Goal: Task Accomplishment & Management: Manage account settings

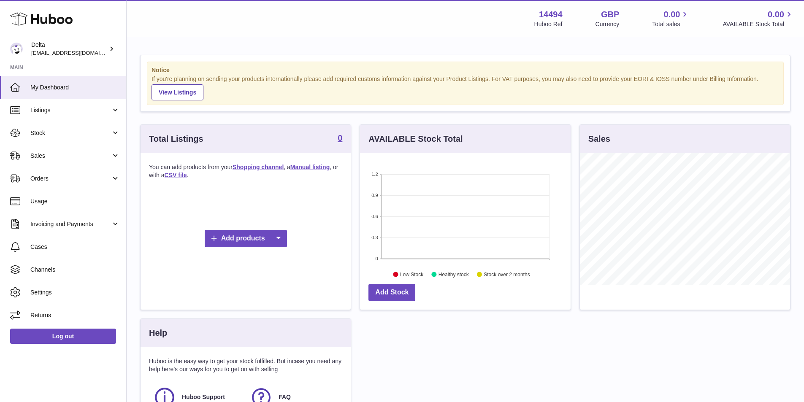
scroll to position [132, 211]
click at [49, 22] on icon at bounding box center [41, 19] width 62 height 17
click at [184, 93] on link "View Listings" at bounding box center [177, 92] width 52 height 16
click at [59, 27] on icon at bounding box center [41, 19] width 62 height 17
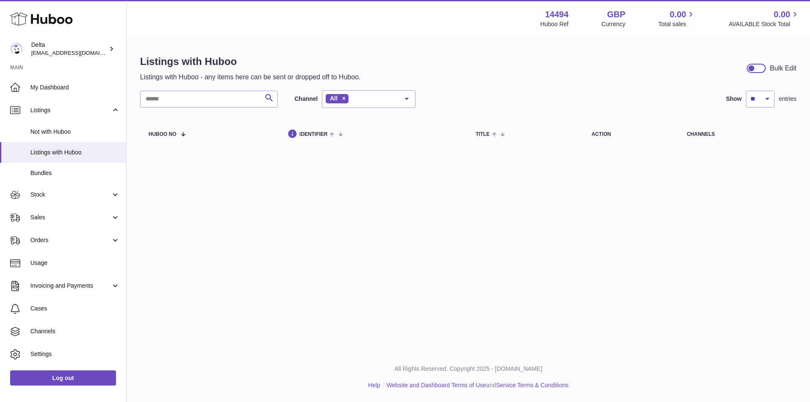
click at [65, 20] on icon at bounding box center [41, 19] width 62 height 17
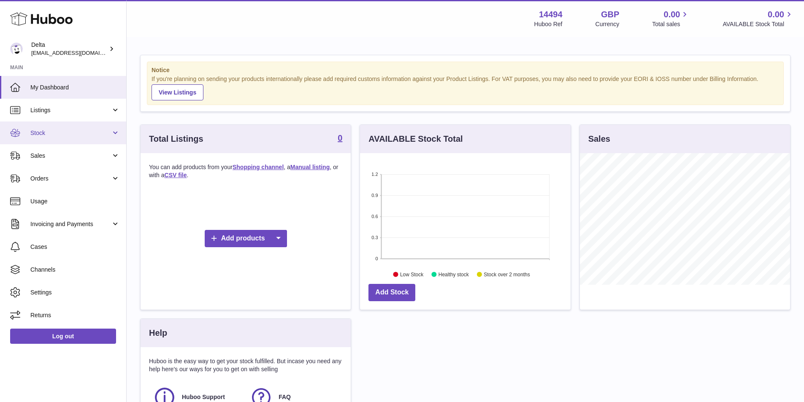
scroll to position [132, 211]
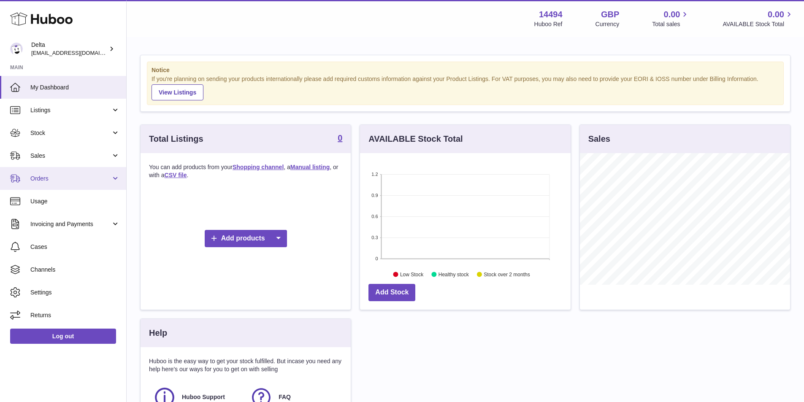
click at [90, 176] on span "Orders" at bounding box center [70, 179] width 81 height 8
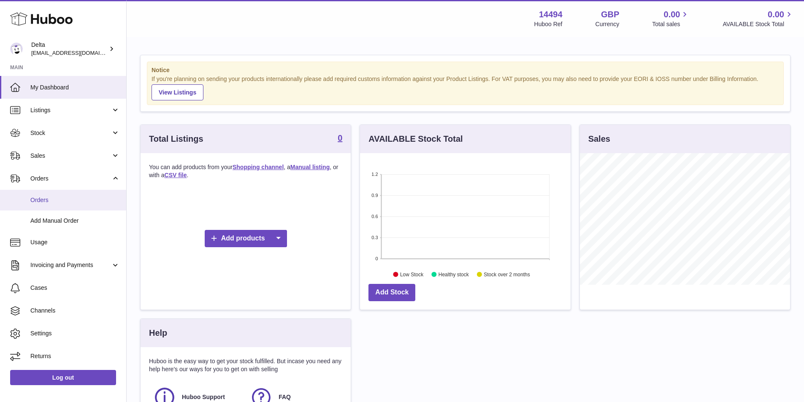
click at [70, 201] on span "Orders" at bounding box center [74, 200] width 89 height 8
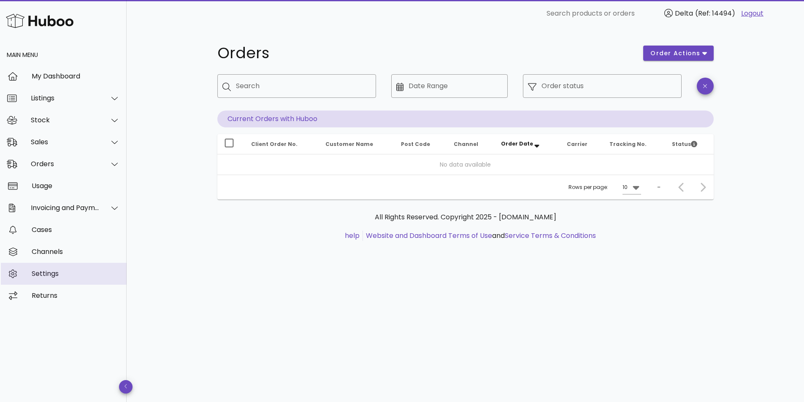
click at [59, 273] on div "Settings" at bounding box center [76, 274] width 88 height 8
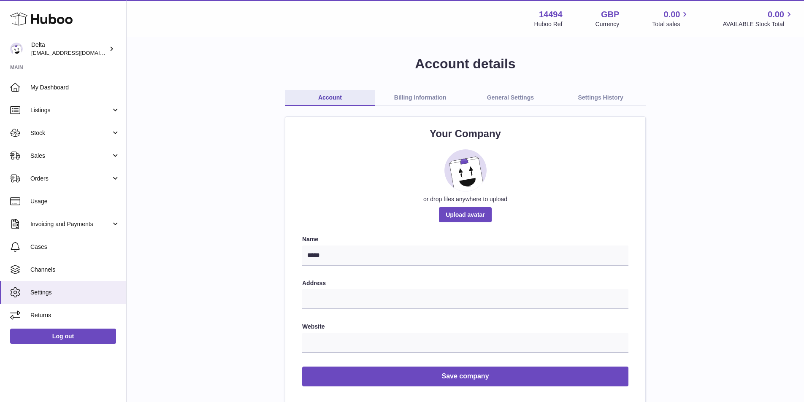
click at [45, 25] on icon at bounding box center [41, 19] width 62 height 17
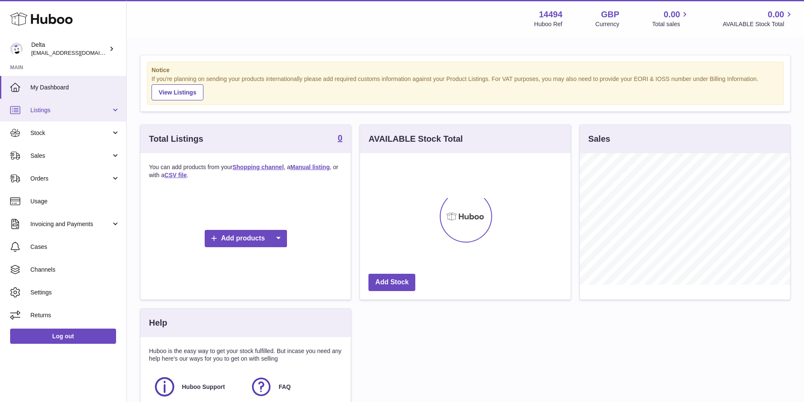
scroll to position [132, 211]
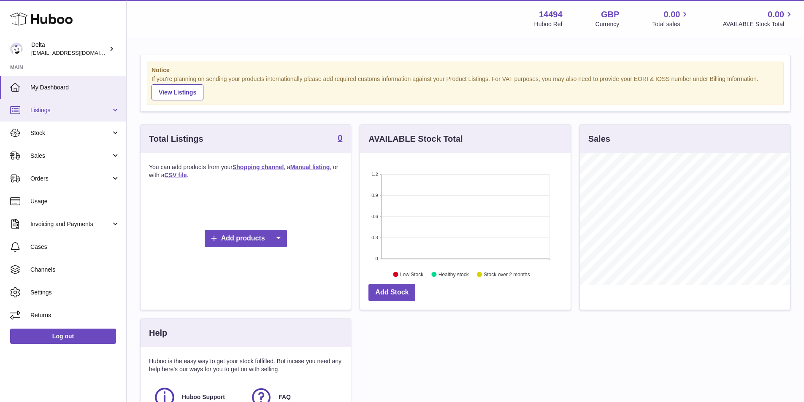
click at [65, 116] on link "Listings" at bounding box center [63, 110] width 126 height 23
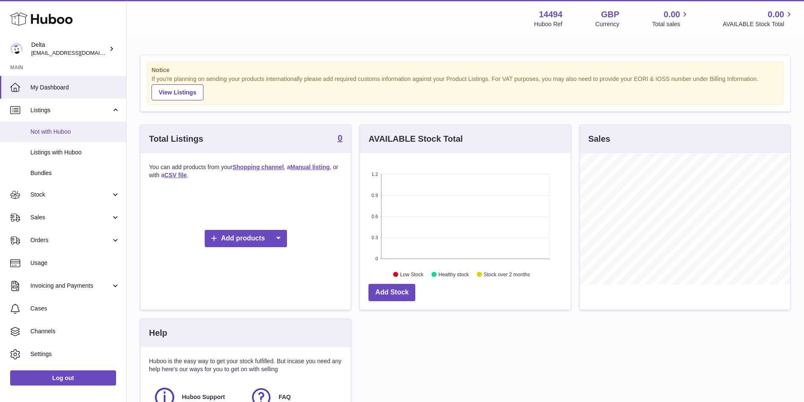
click at [73, 138] on link "Not with Huboo" at bounding box center [63, 132] width 126 height 21
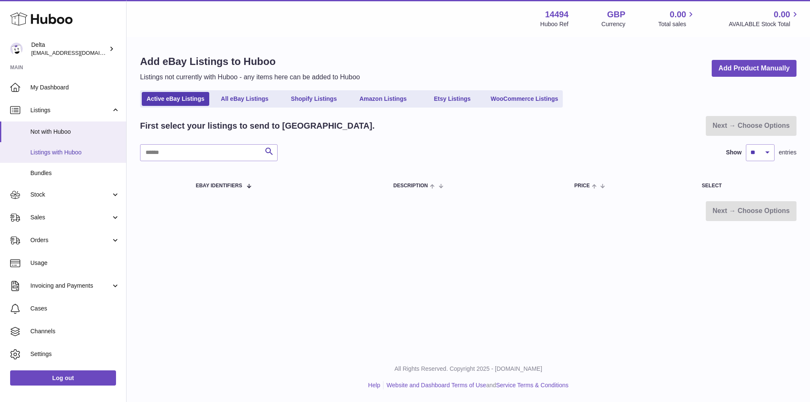
click at [95, 146] on link "Listings with Huboo" at bounding box center [63, 152] width 126 height 21
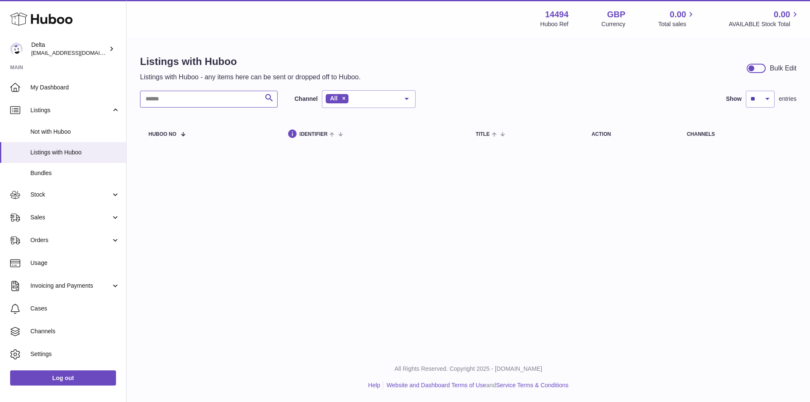
click at [252, 95] on input "text" at bounding box center [209, 99] width 138 height 17
click at [70, 171] on span "Bundles" at bounding box center [74, 173] width 89 height 8
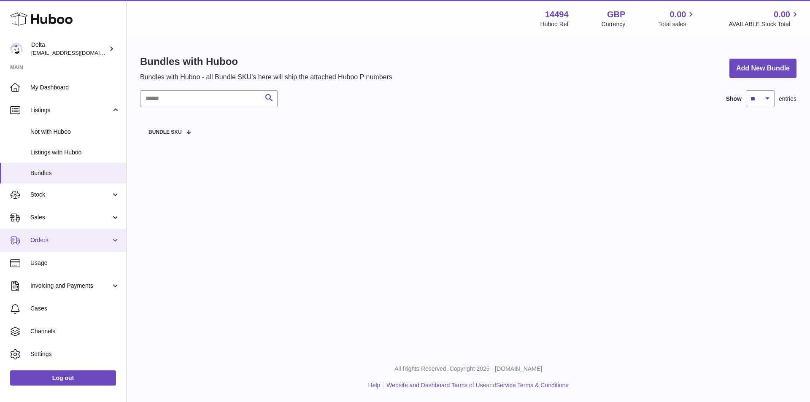
click at [41, 236] on link "Orders" at bounding box center [63, 240] width 126 height 23
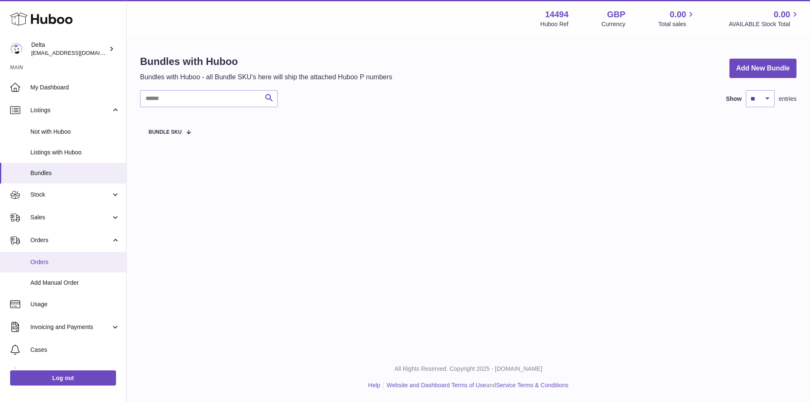
click at [66, 263] on span "Orders" at bounding box center [74, 262] width 89 height 8
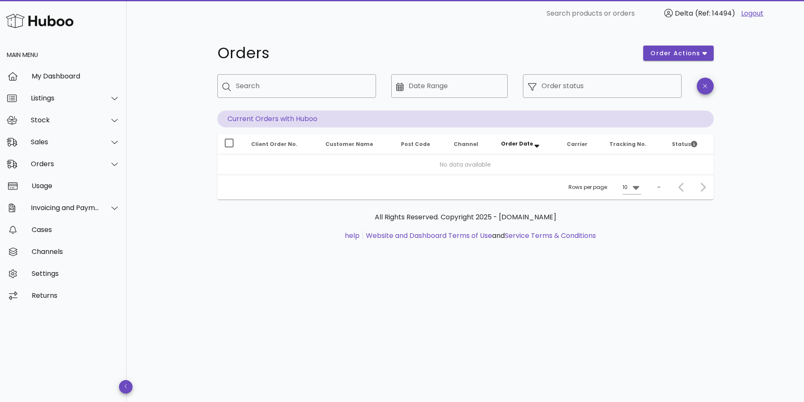
click at [699, 185] on div at bounding box center [701, 187] width 18 height 15
click at [287, 84] on input "Search" at bounding box center [302, 86] width 133 height 14
click at [92, 98] on div "Listings" at bounding box center [65, 98] width 69 height 8
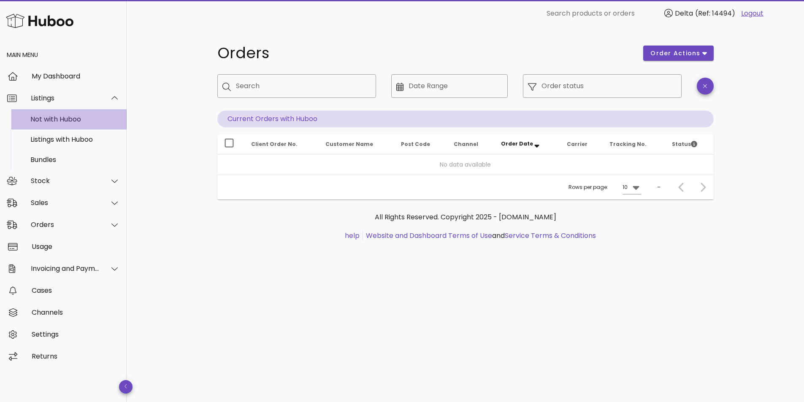
click at [88, 124] on div "Not with Huboo" at bounding box center [74, 119] width 89 height 18
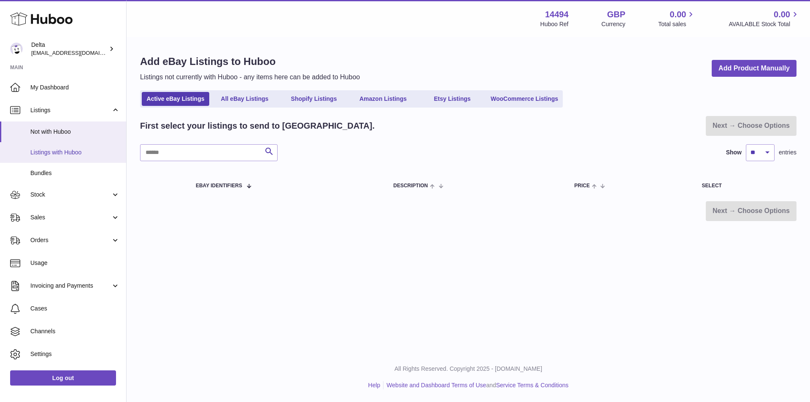
click at [98, 150] on span "Listings with Huboo" at bounding box center [74, 153] width 89 height 8
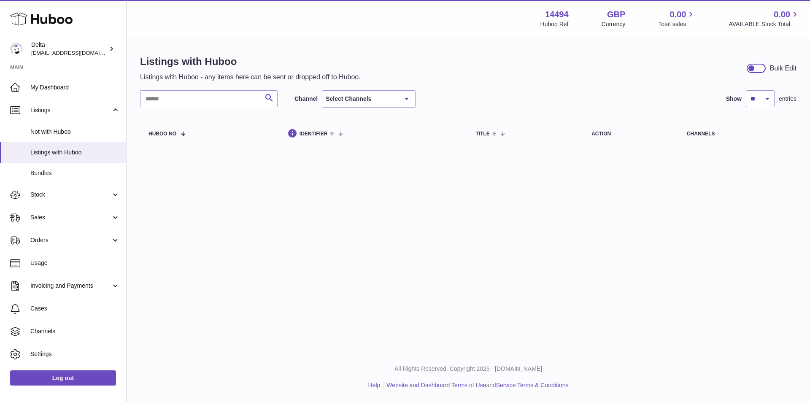
click at [405, 102] on div at bounding box center [406, 99] width 17 height 16
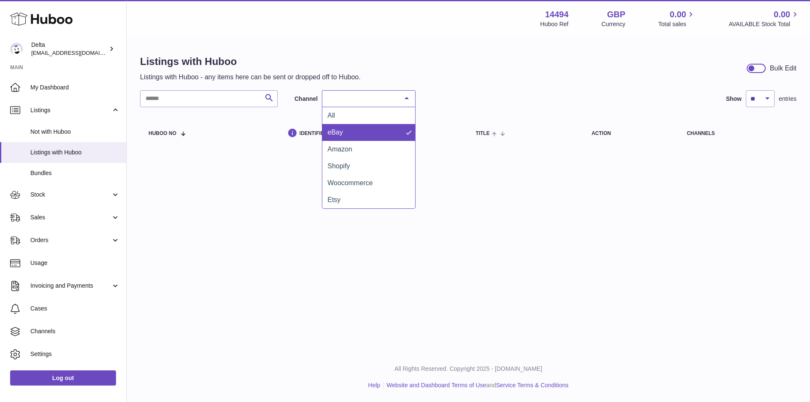
click at [390, 130] on span "eBay" at bounding box center [368, 132] width 93 height 17
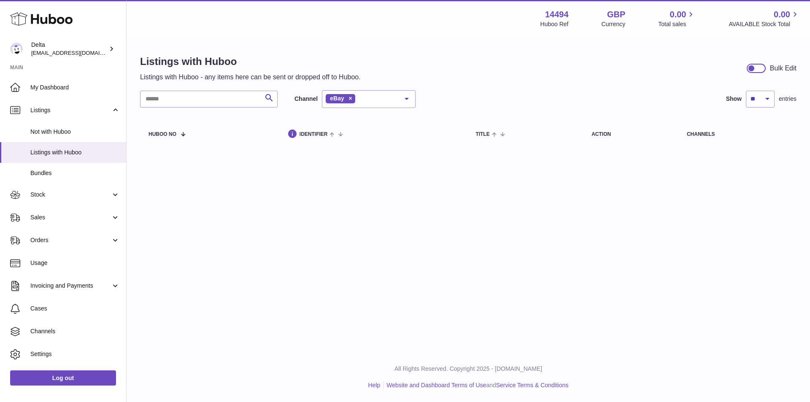
click at [387, 98] on div "eBay" at bounding box center [369, 99] width 94 height 18
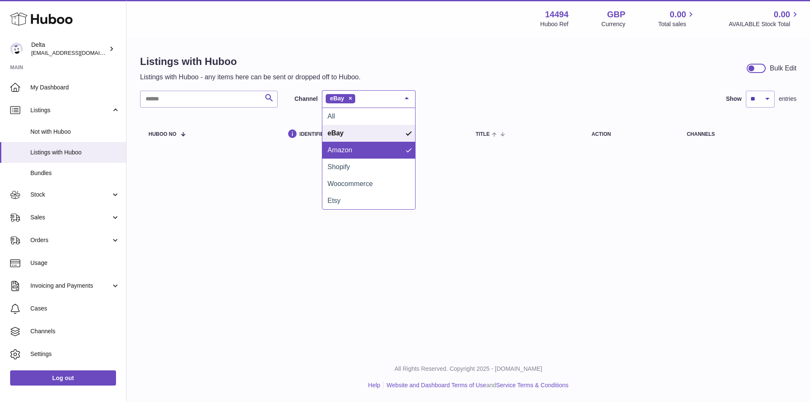
click at [355, 154] on span "Amazon" at bounding box center [368, 150] width 93 height 17
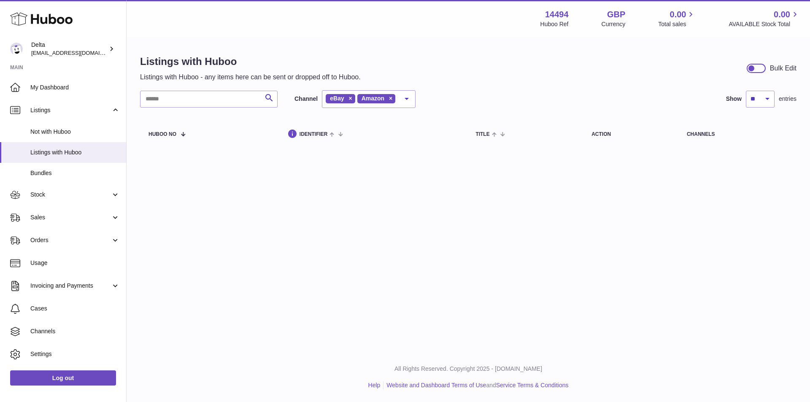
click at [403, 98] on div at bounding box center [406, 99] width 17 height 16
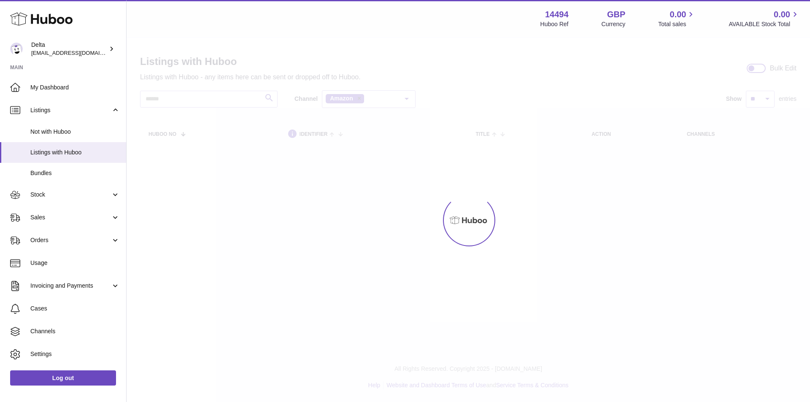
click at [350, 97] on div "Menu Huboo 14494 Huboo Ref GBP Currency 0.00 Total sales 0.00 AVAILABLE Stock T…" at bounding box center [469, 83] width 684 height 167
